Goal: Find specific page/section: Locate item on page

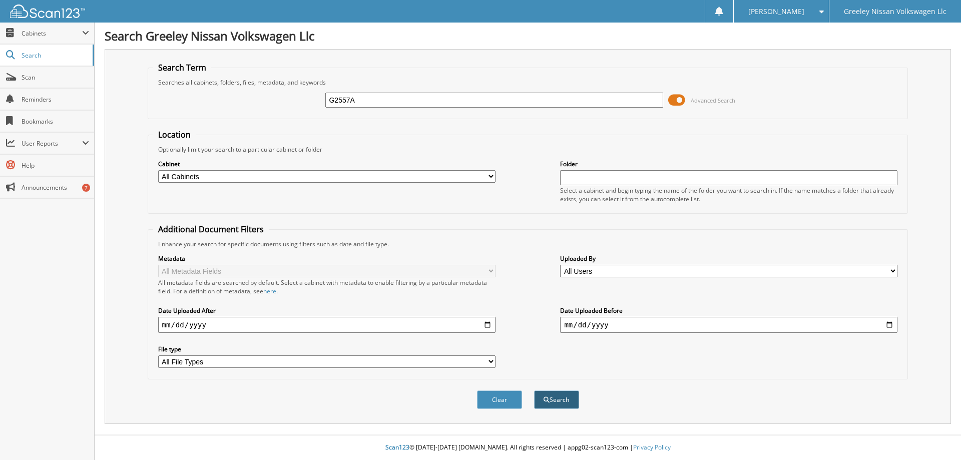
type input "G2557A"
click at [556, 399] on button "Search" at bounding box center [556, 399] width 45 height 19
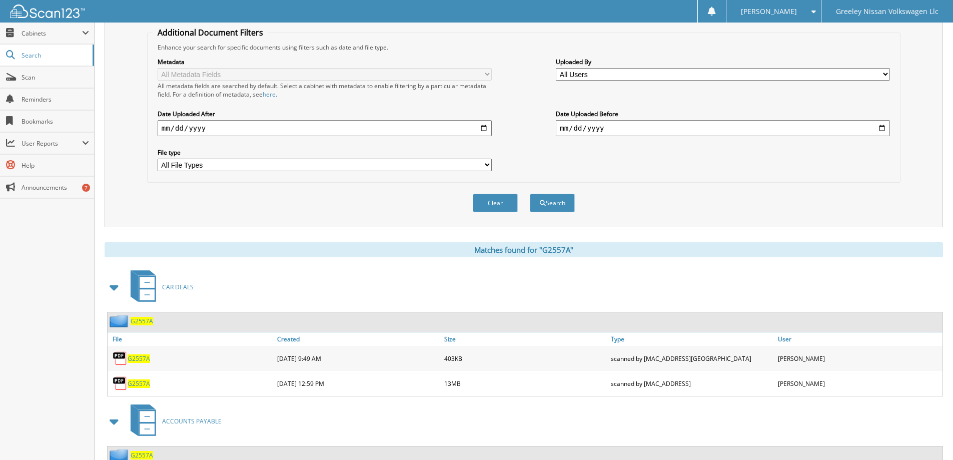
scroll to position [250, 0]
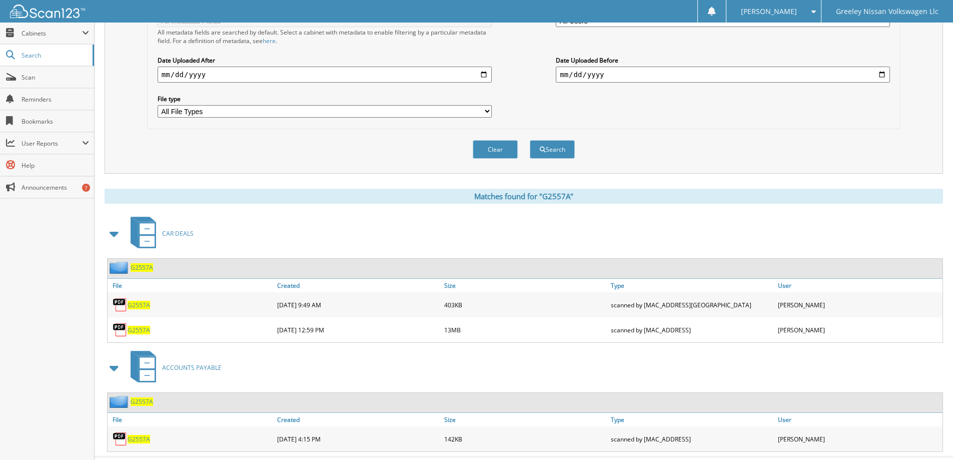
click at [139, 308] on span "G2557A" at bounding box center [139, 305] width 23 height 9
click at [147, 308] on span "G2557A" at bounding box center [139, 305] width 23 height 9
click at [138, 331] on span "G2557A" at bounding box center [139, 330] width 23 height 9
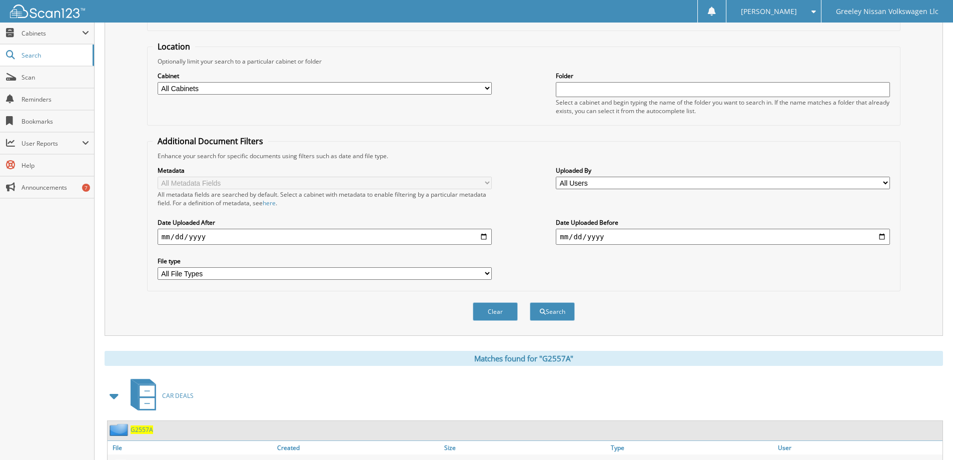
scroll to position [0, 0]
